Goal: Transaction & Acquisition: Purchase product/service

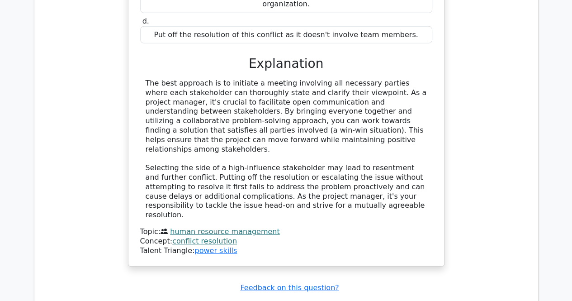
scroll to position [1448, 0]
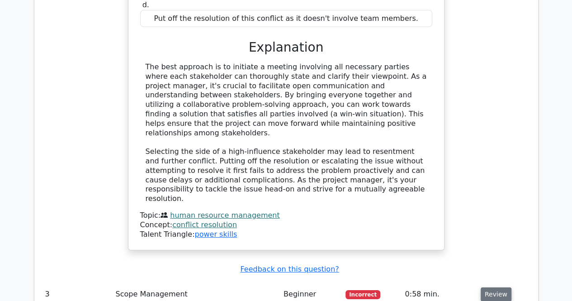
click at [496, 287] on button "Review" at bounding box center [496, 294] width 31 height 14
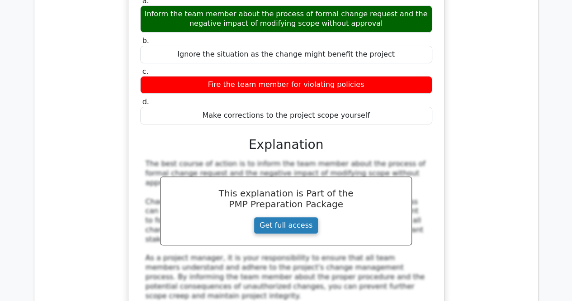
scroll to position [1764, 0]
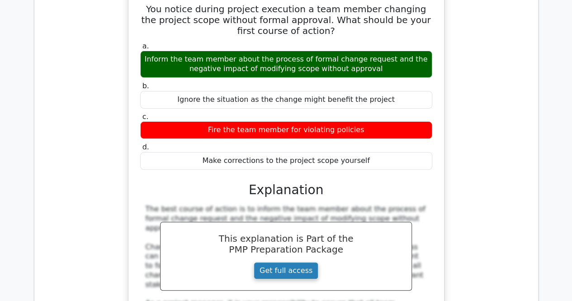
click at [299, 262] on link "Get full access" at bounding box center [286, 270] width 65 height 17
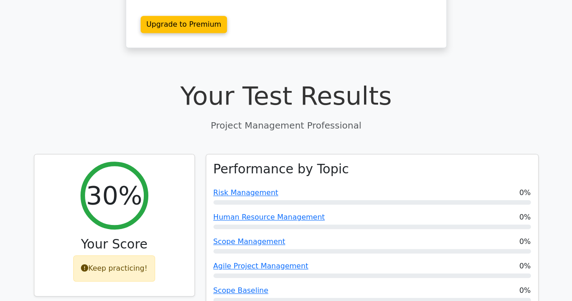
scroll to position [0, 0]
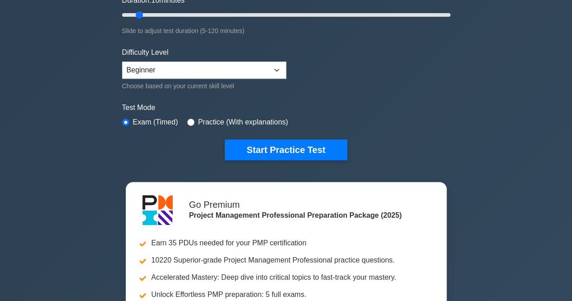
scroll to position [45, 0]
